Goal: Information Seeking & Learning: Learn about a topic

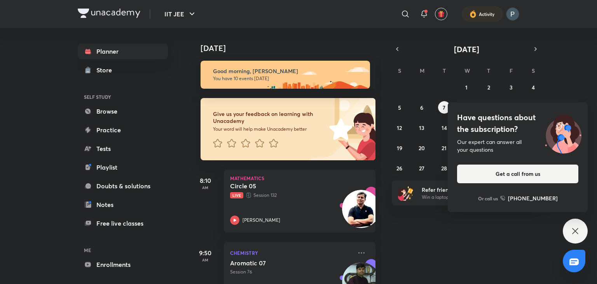
click at [579, 230] on icon at bounding box center [574, 230] width 9 height 9
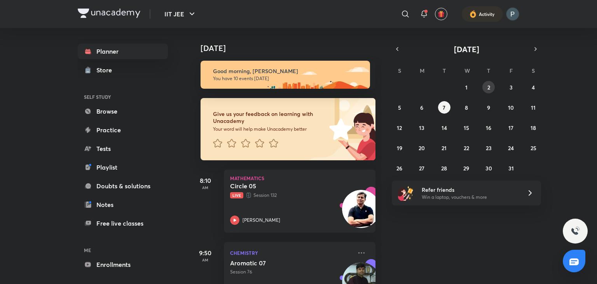
click at [486, 89] on button "2" at bounding box center [488, 87] width 12 height 12
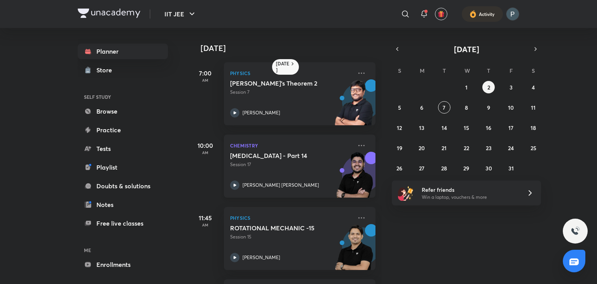
click at [237, 181] on icon at bounding box center [234, 184] width 9 height 9
